Goal: Manage account settings

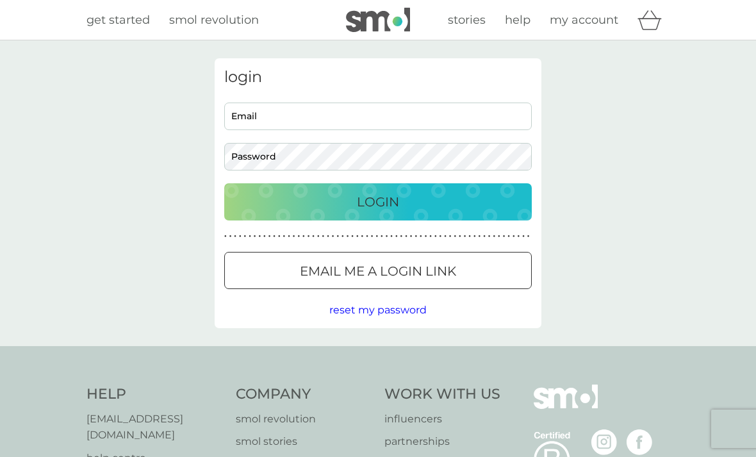
click at [254, 109] on input "Email" at bounding box center [377, 116] width 307 height 28
type input "[EMAIL_ADDRESS][DOMAIN_NAME]"
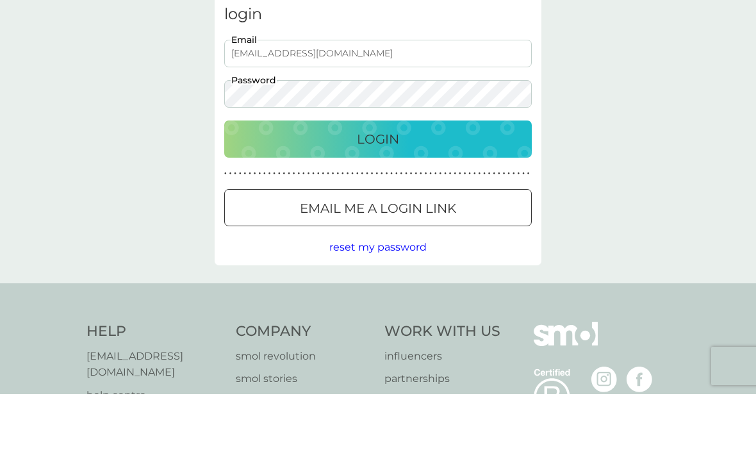
click at [372, 191] on p "Login" at bounding box center [378, 201] width 42 height 20
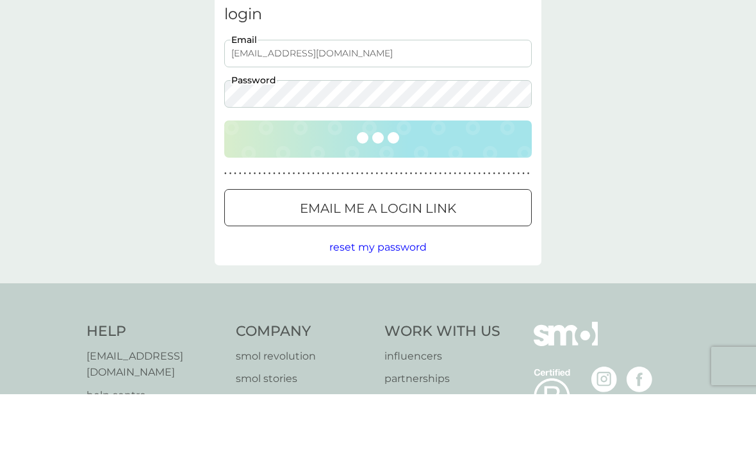
scroll to position [63, 0]
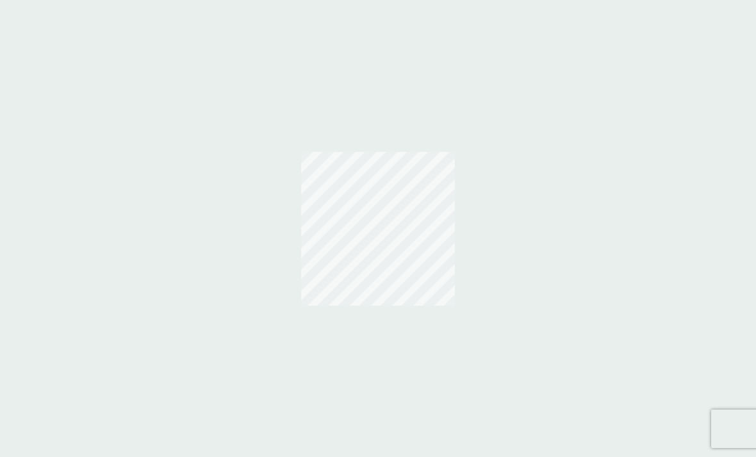
scroll to position [41, 0]
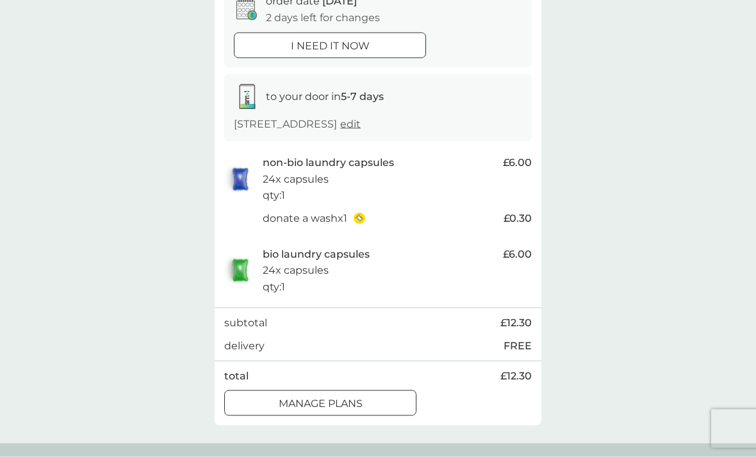
scroll to position [146, 0]
click at [335, 409] on div at bounding box center [320, 401] width 46 height 13
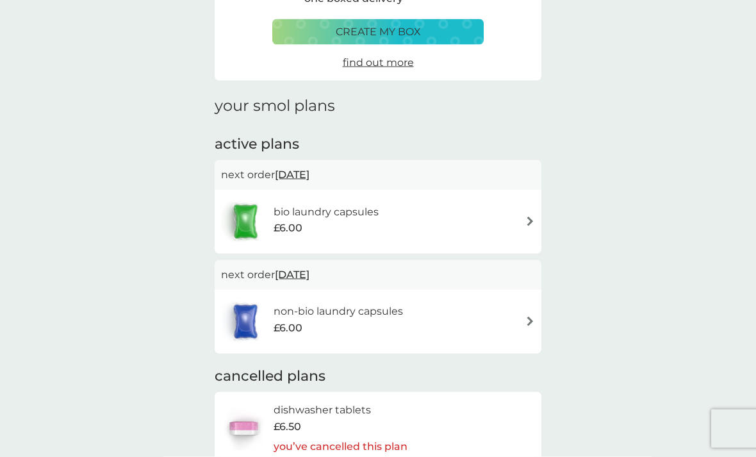
scroll to position [83, 0]
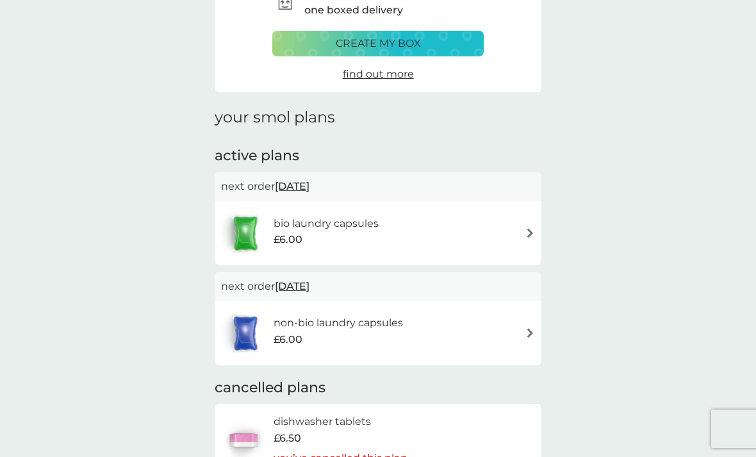
click at [457, 227] on div "bio laundry capsules £6.00" at bounding box center [378, 233] width 314 height 45
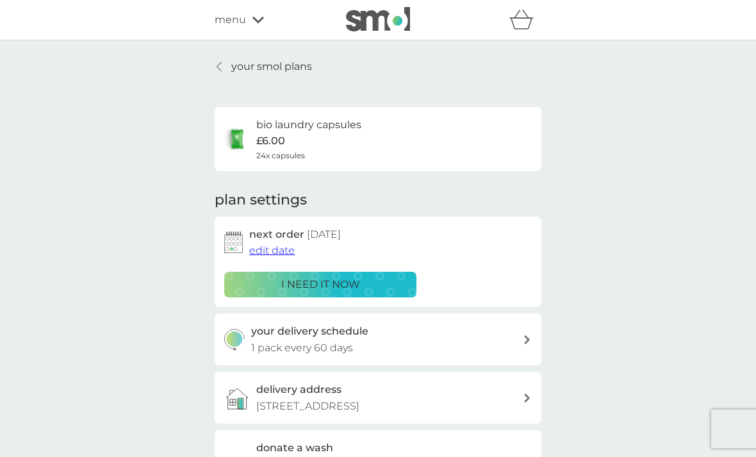
click at [227, 72] on link "your smol plans" at bounding box center [263, 66] width 97 height 17
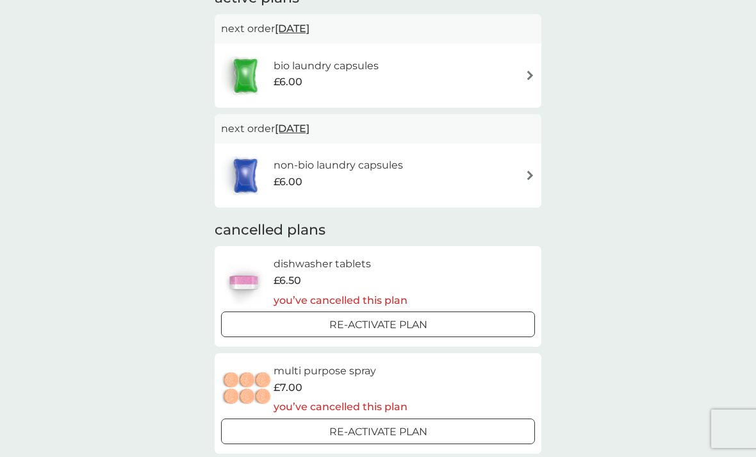
scroll to position [232, 0]
